Goal: Task Accomplishment & Management: Complete application form

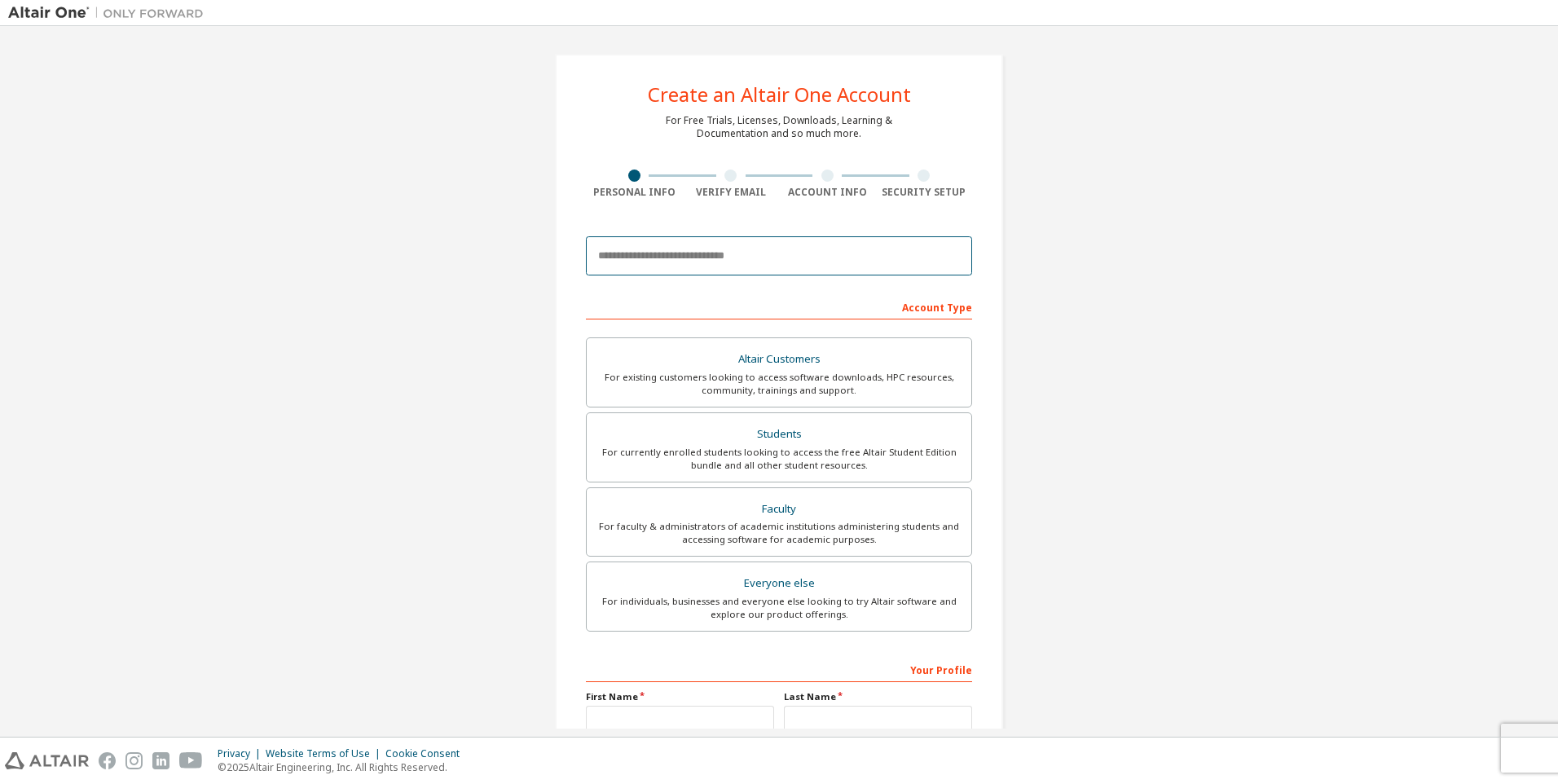
click at [700, 251] on input "email" at bounding box center [779, 256] width 386 height 39
type input "*"
type input "**********"
click at [834, 460] on div "For currently enrolled students looking to access the free Altair Student Editi…" at bounding box center [779, 458] width 366 height 26
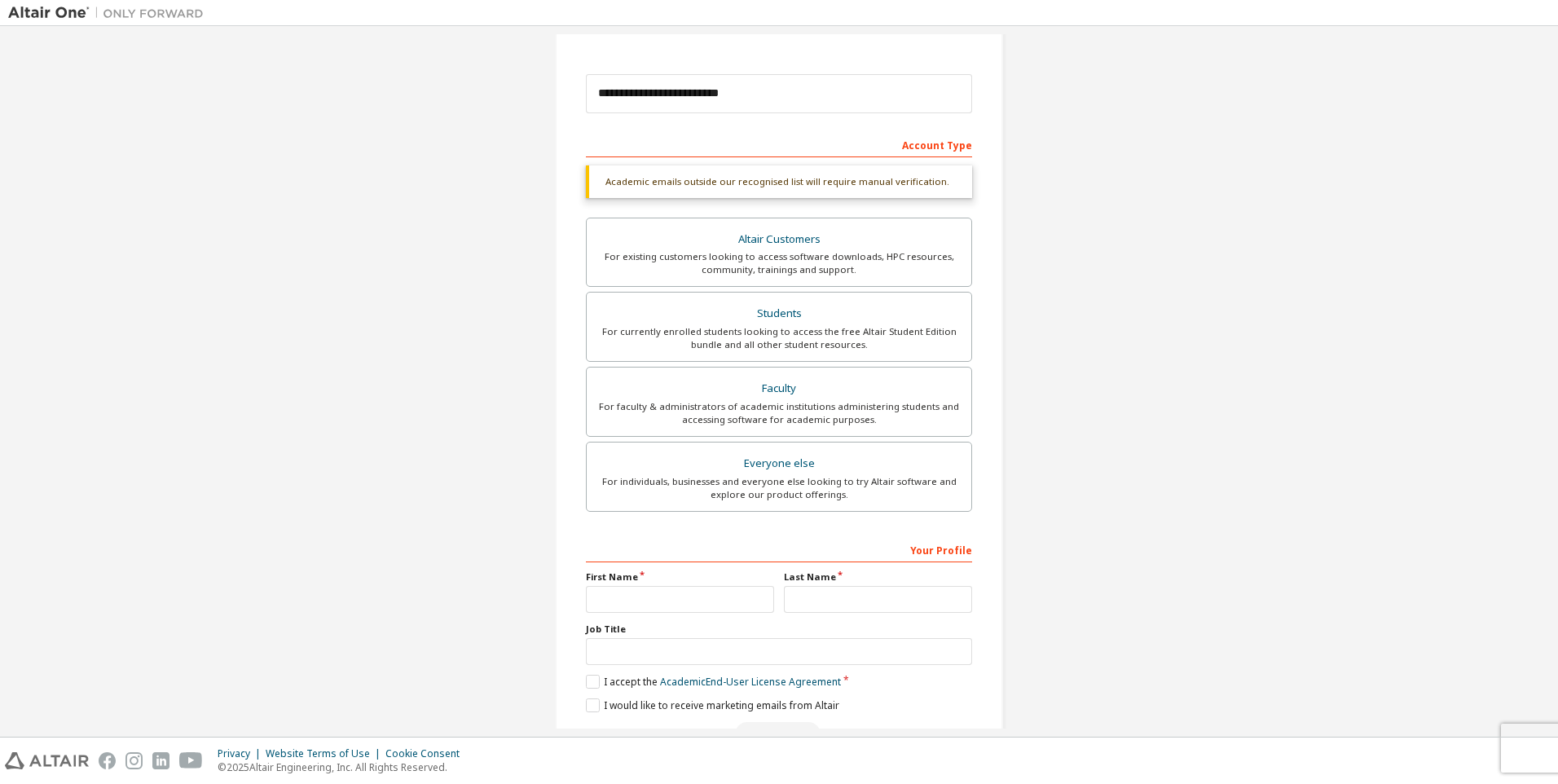
scroll to position [163, 0]
click at [721, 600] on input "text" at bounding box center [680, 598] width 188 height 27
type input "**"
click at [809, 591] on input "text" at bounding box center [878, 598] width 188 height 27
type input "******"
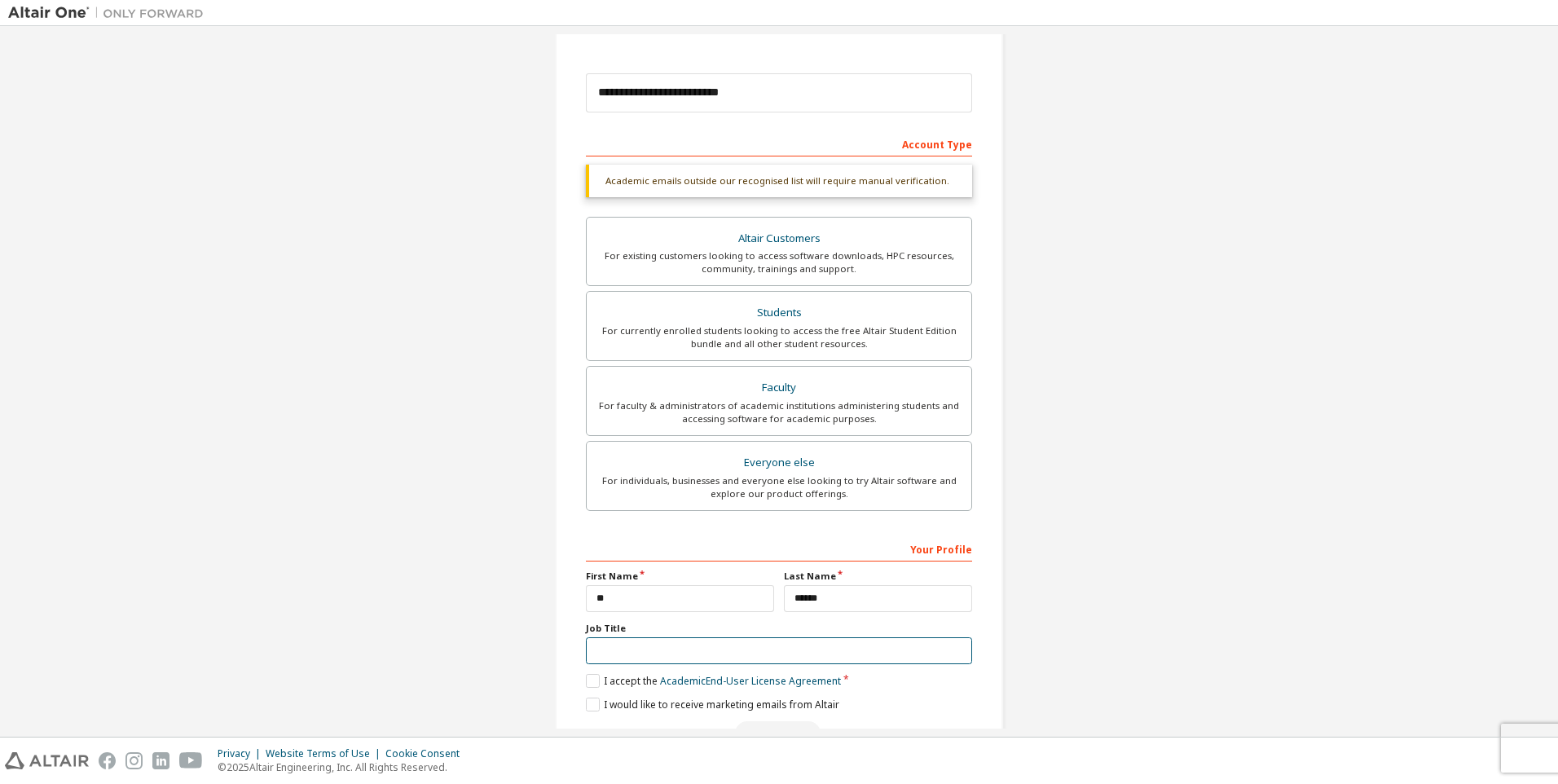
click at [650, 652] on input "text" at bounding box center [779, 650] width 386 height 27
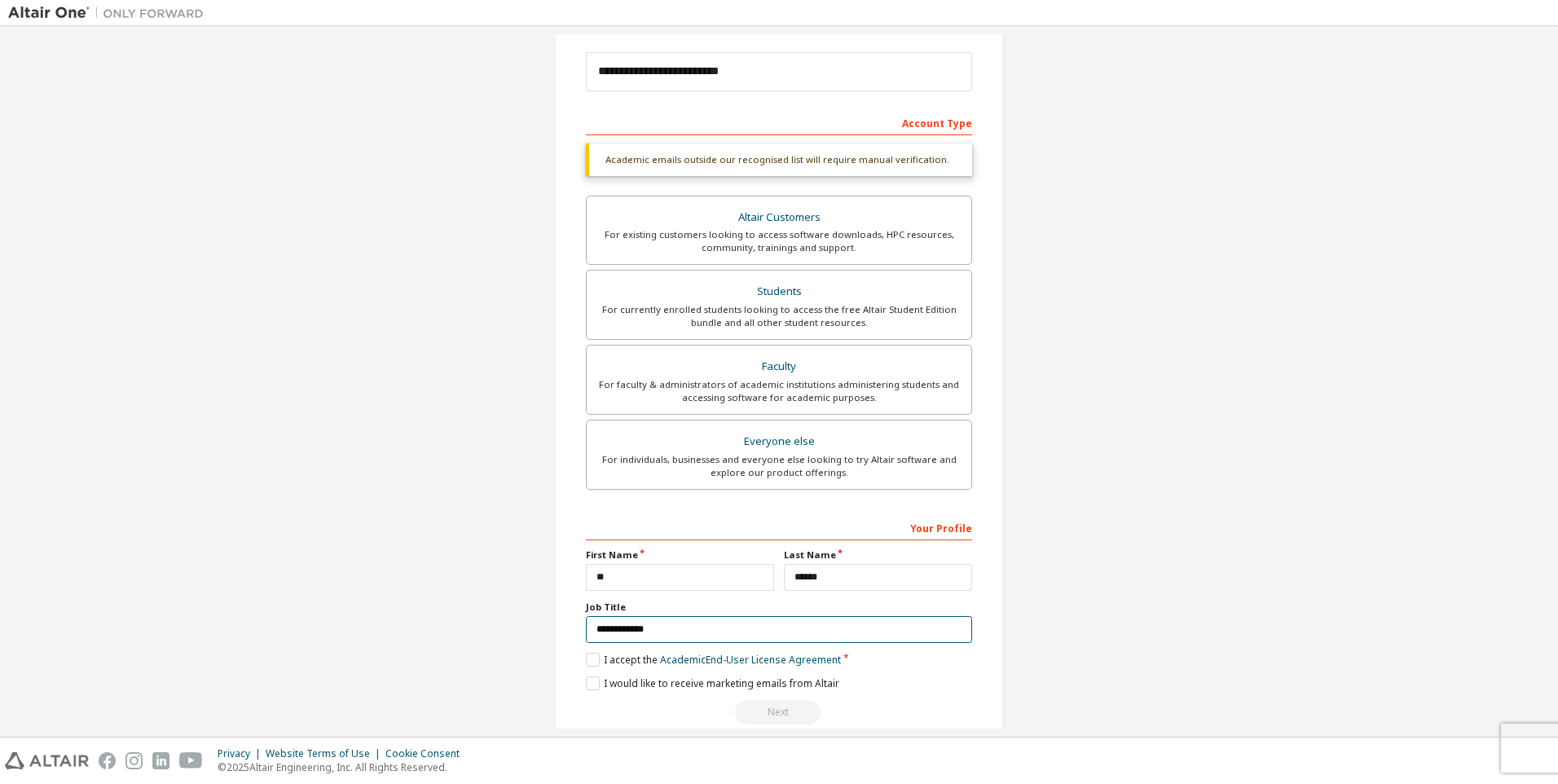
scroll to position [211, 0]
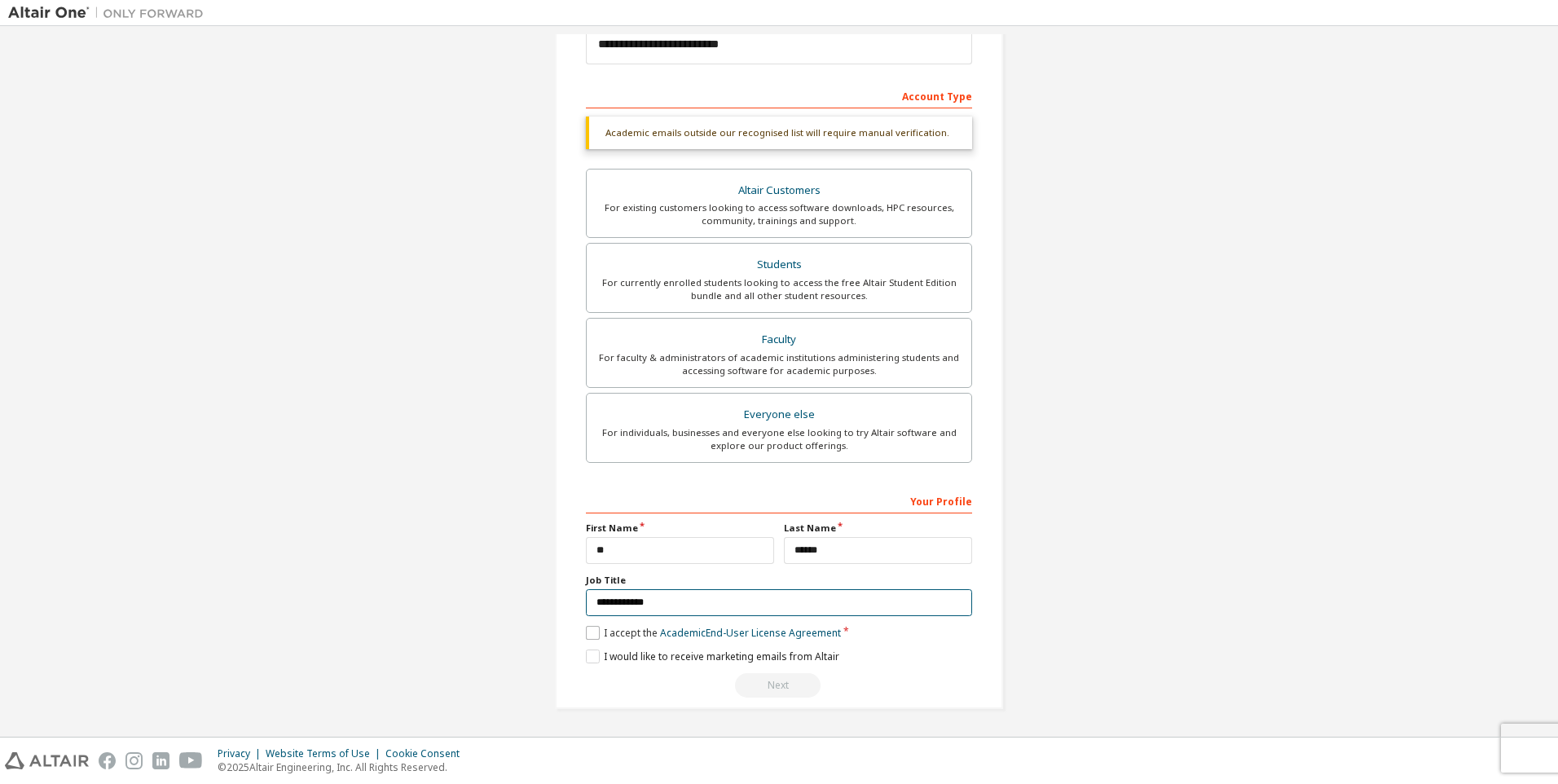
type input "**********"
click at [595, 631] on label "I accept the Academic End-User License Agreement" at bounding box center [713, 632] width 255 height 14
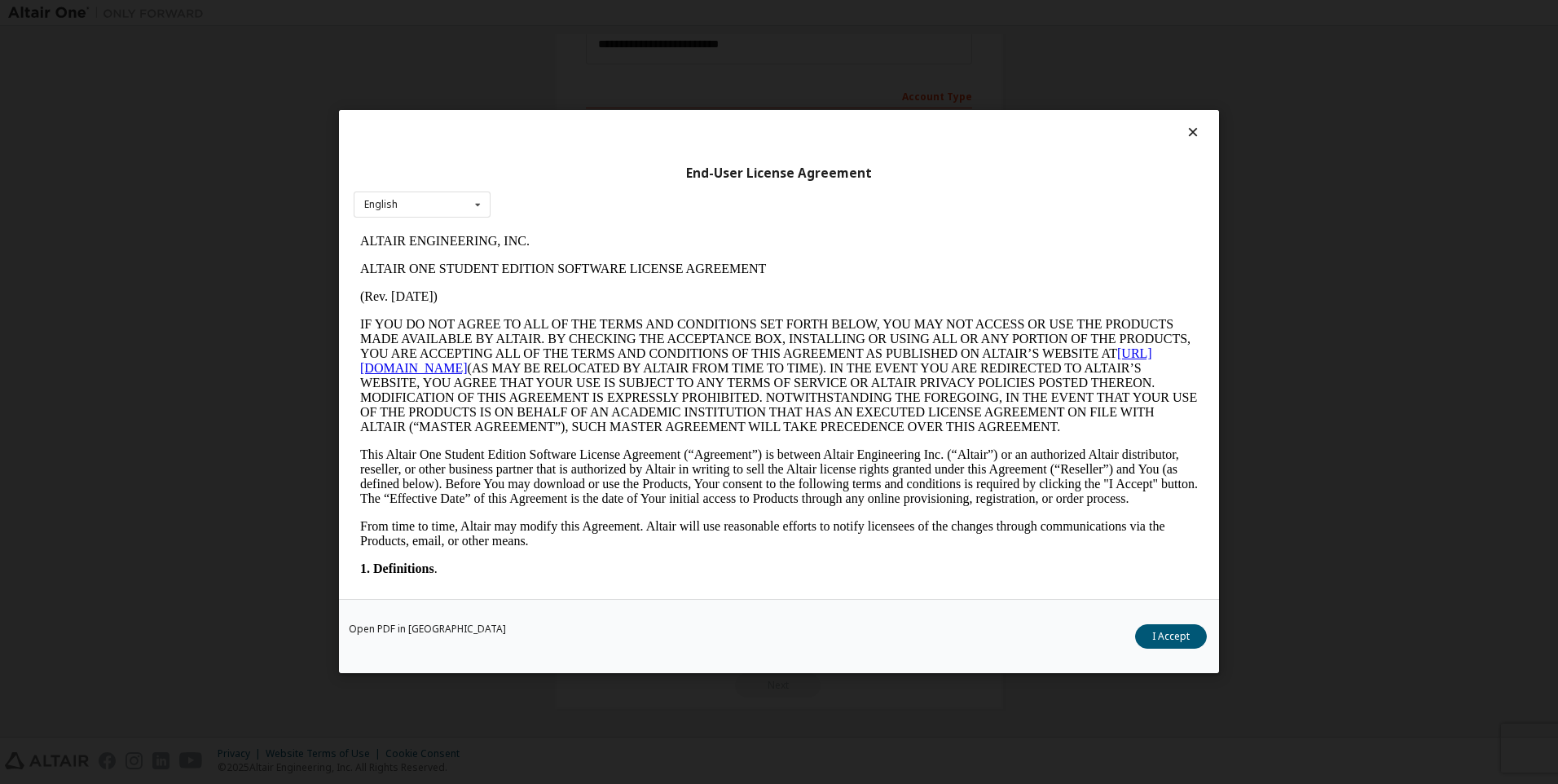
scroll to position [0, 0]
click at [1193, 635] on button "I Accept" at bounding box center [1171, 637] width 72 height 24
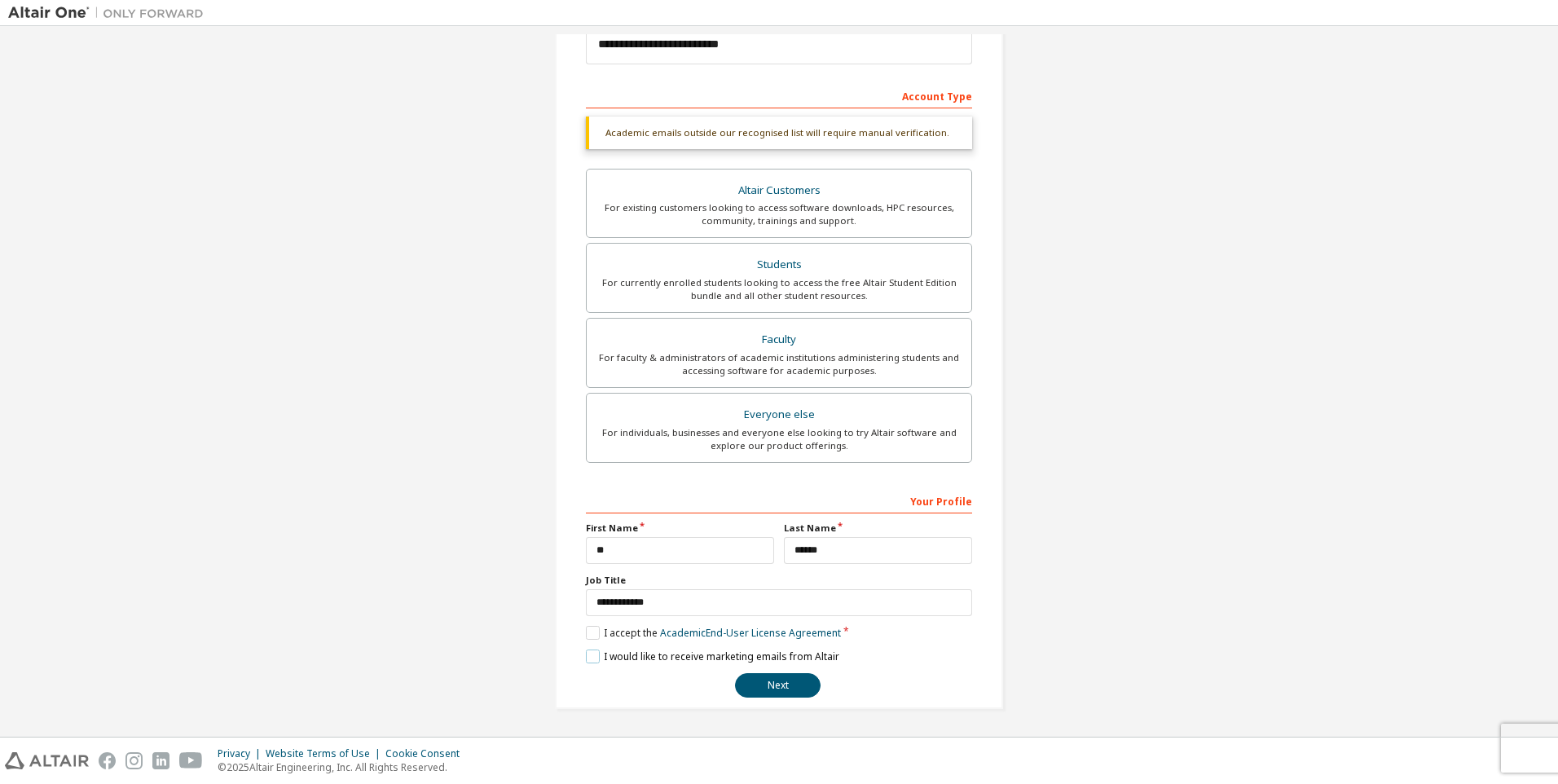
click at [587, 655] on label "I would like to receive marketing emails from Altair" at bounding box center [712, 656] width 253 height 14
click at [771, 682] on button "Next" at bounding box center [778, 685] width 86 height 24
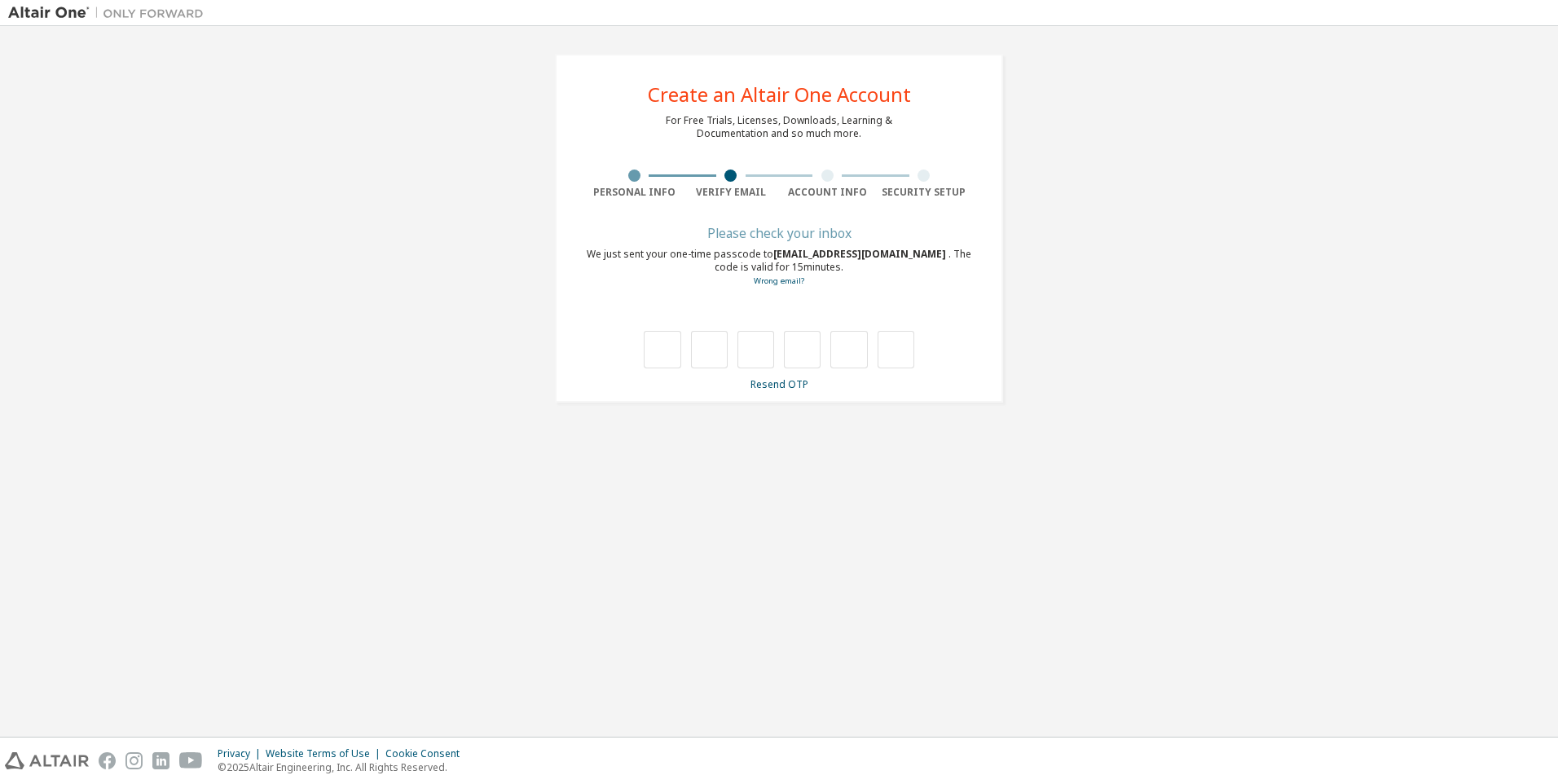
type input "*"
click at [701, 359] on input "*" at bounding box center [709, 350] width 36 height 37
drag, startPoint x: 708, startPoint y: 352, endPoint x: 699, endPoint y: 352, distance: 9.0
click at [695, 350] on input "*" at bounding box center [709, 350] width 36 height 37
type input "*"
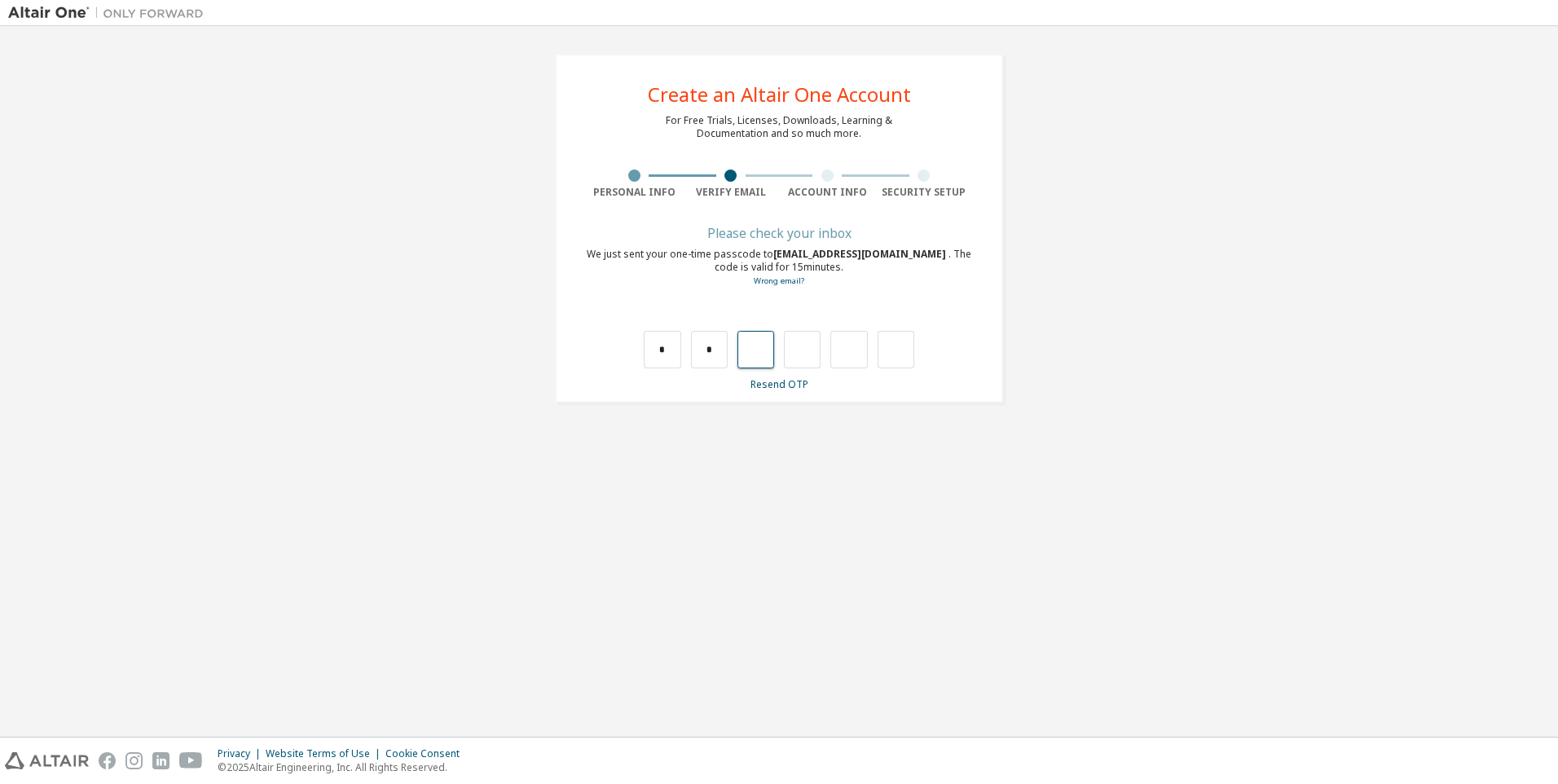
type input "*"
